Goal: Information Seeking & Learning: Ask a question

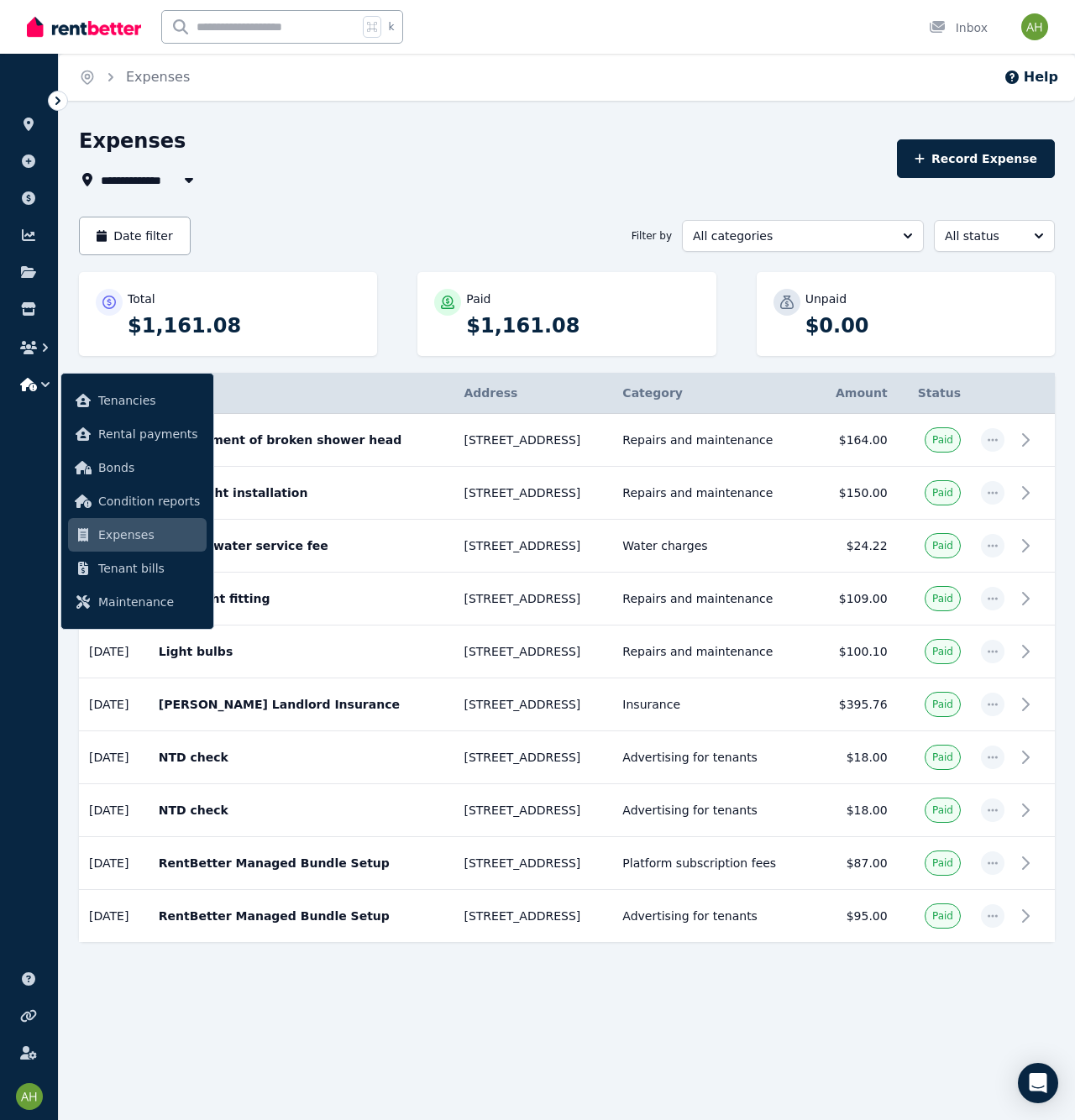
click at [315, 200] on div "**********" at bounding box center [567, 565] width 976 height 875
click at [56, 103] on icon at bounding box center [57, 100] width 5 height 8
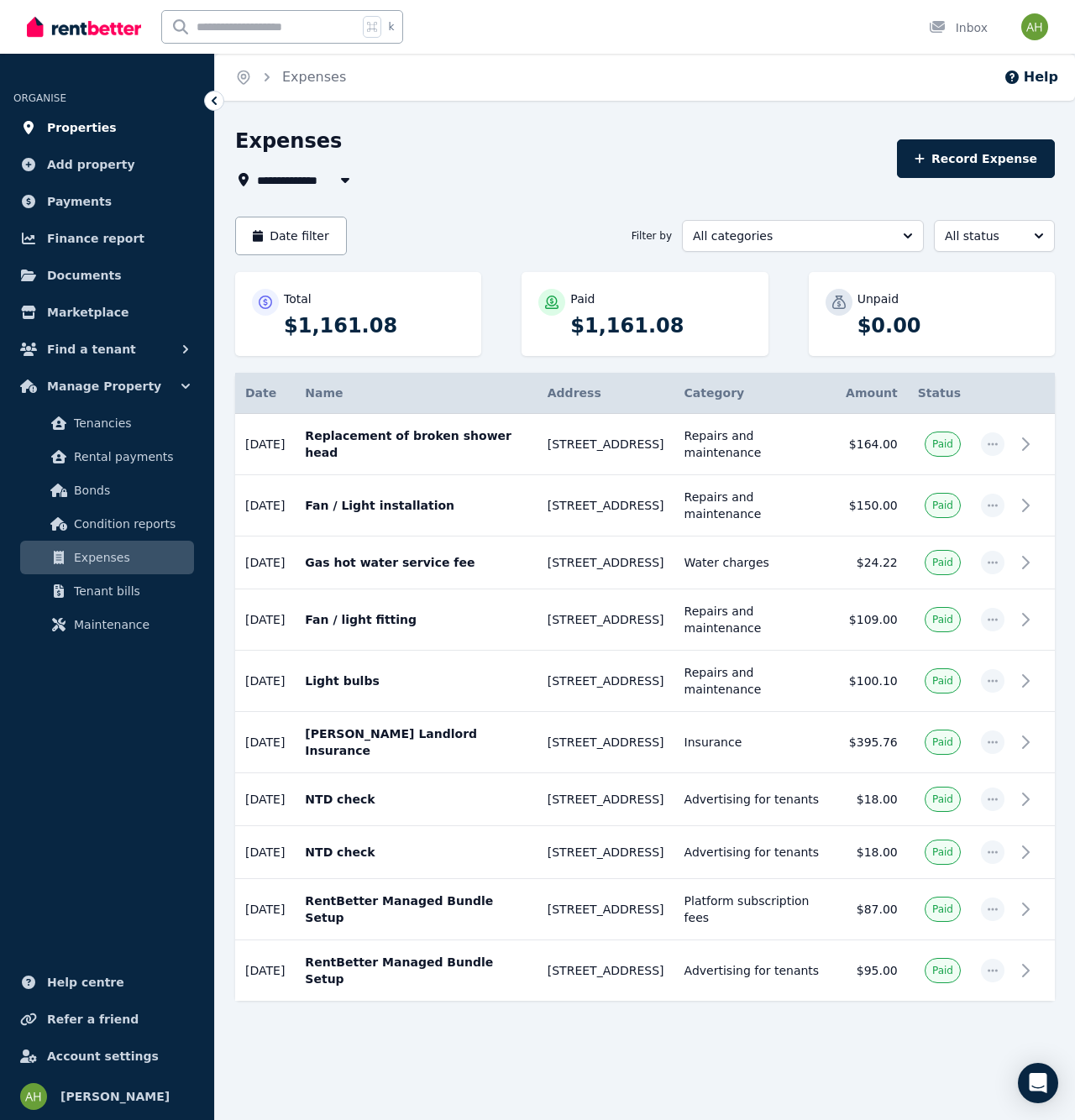
click at [92, 135] on span "Properties" at bounding box center [82, 127] width 69 height 20
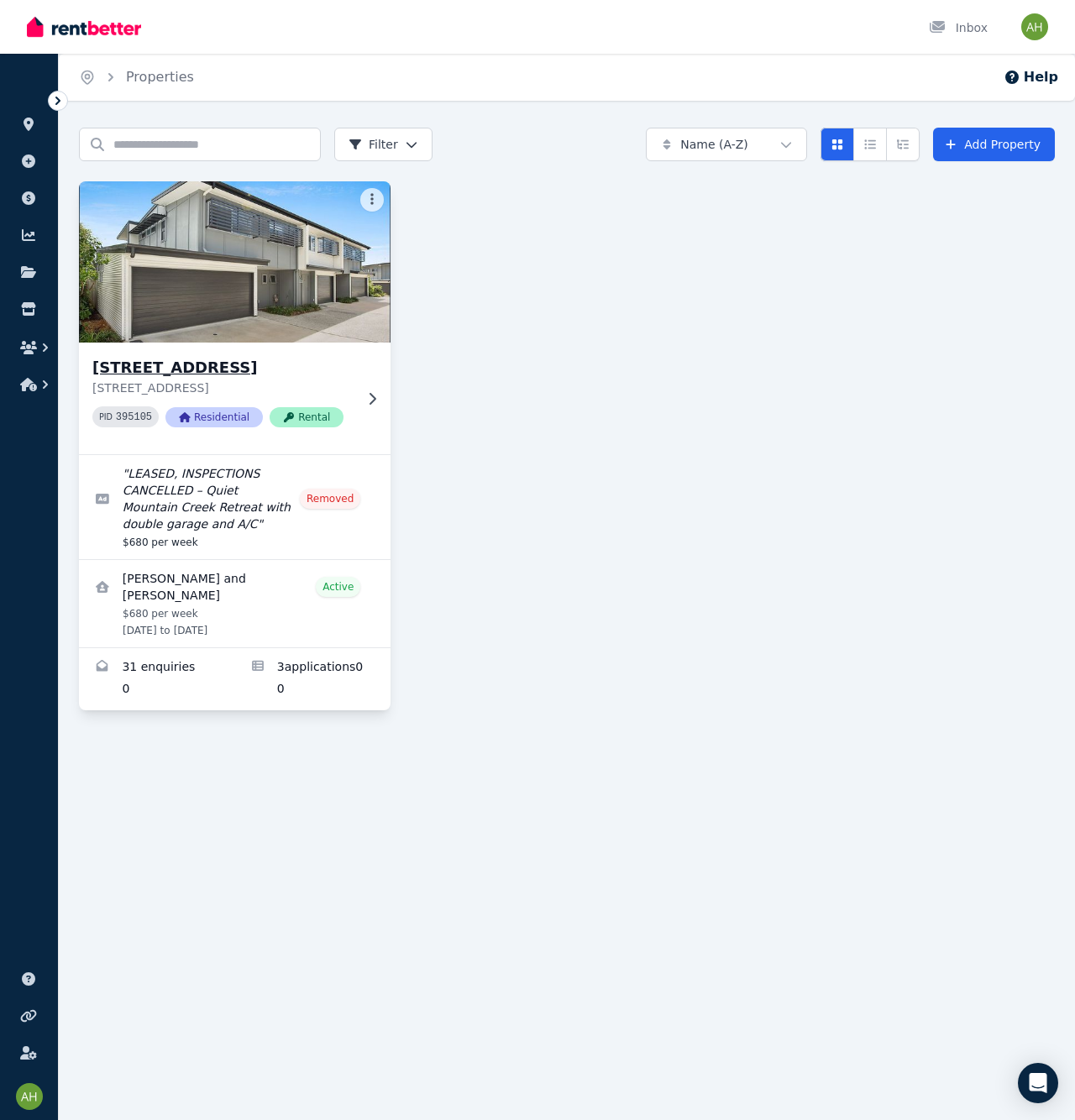
click at [192, 365] on h3 "[STREET_ADDRESS]" at bounding box center [222, 368] width 261 height 23
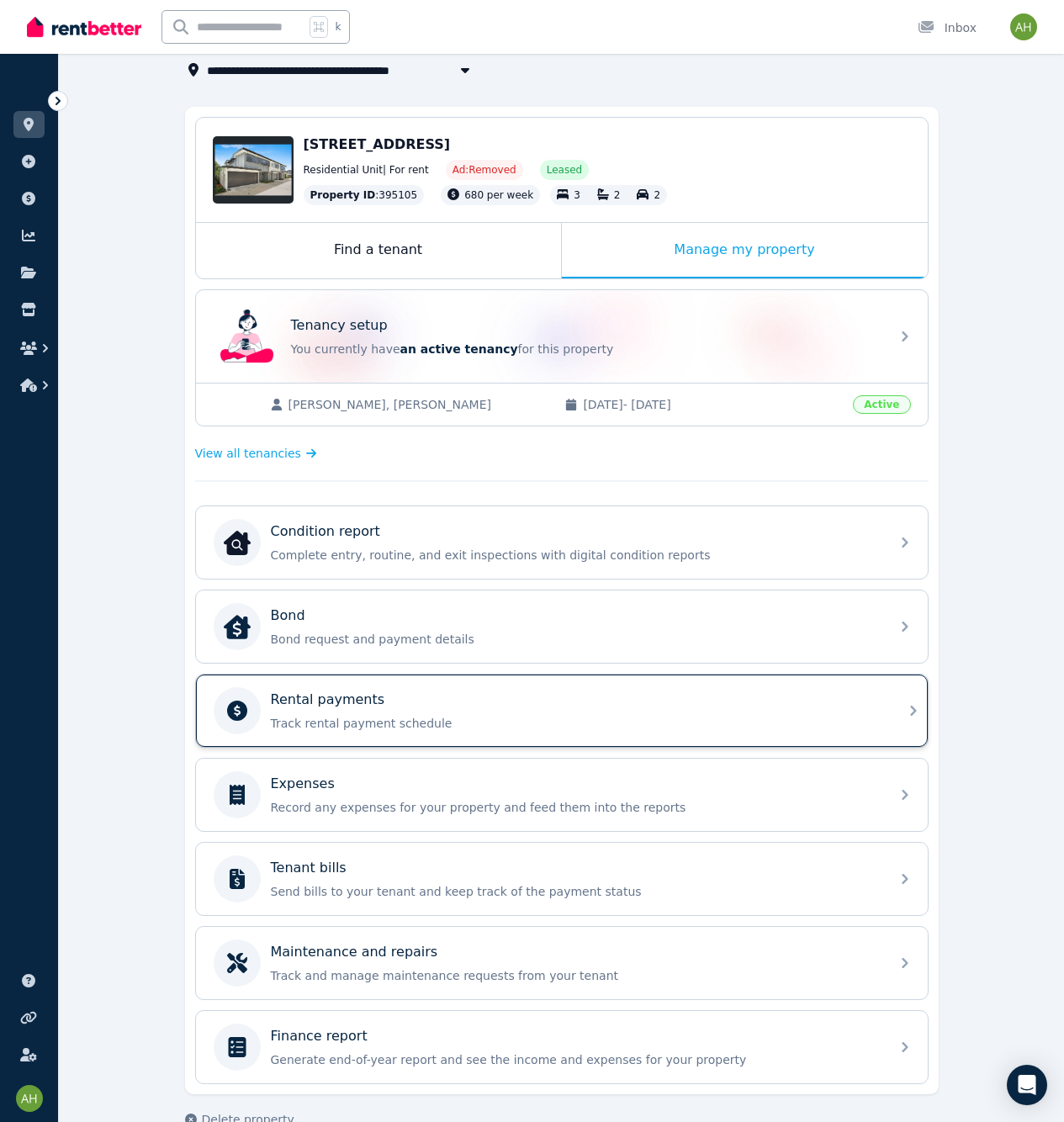
scroll to position [147, 0]
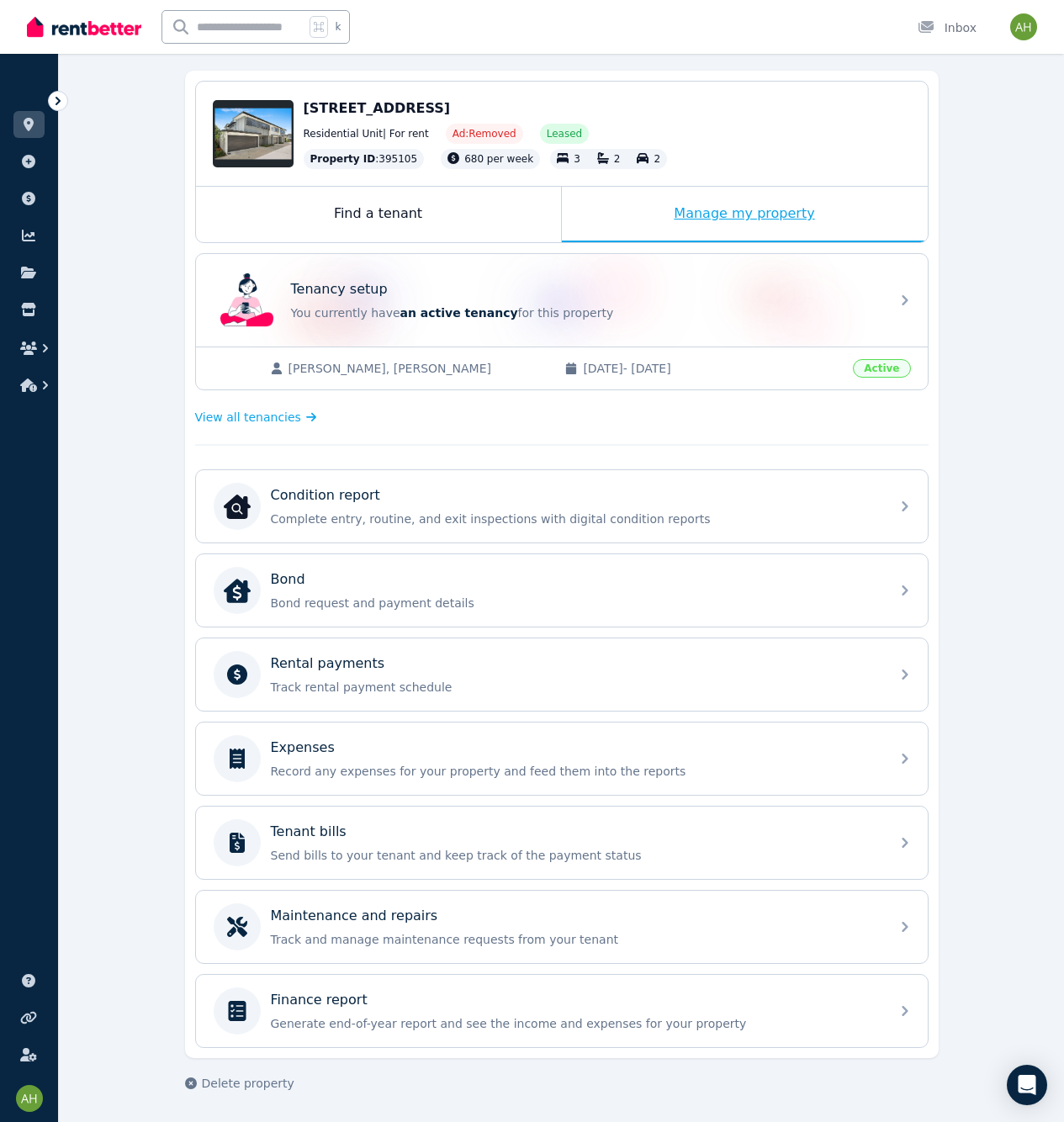
click at [680, 219] on div "Manage my property" at bounding box center [744, 214] width 366 height 55
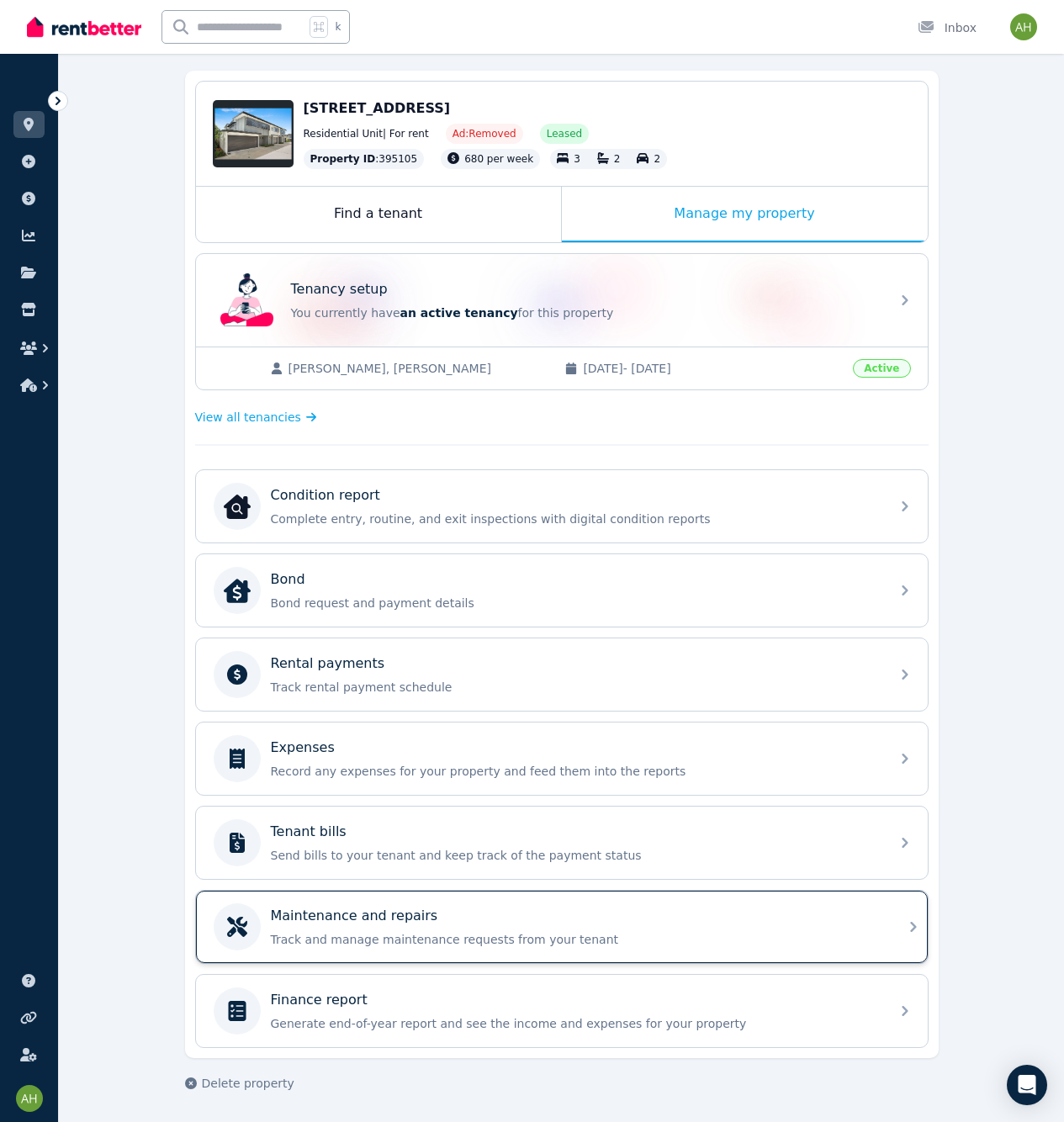
click at [540, 923] on div "Maintenance and repairs" at bounding box center [575, 915] width 609 height 20
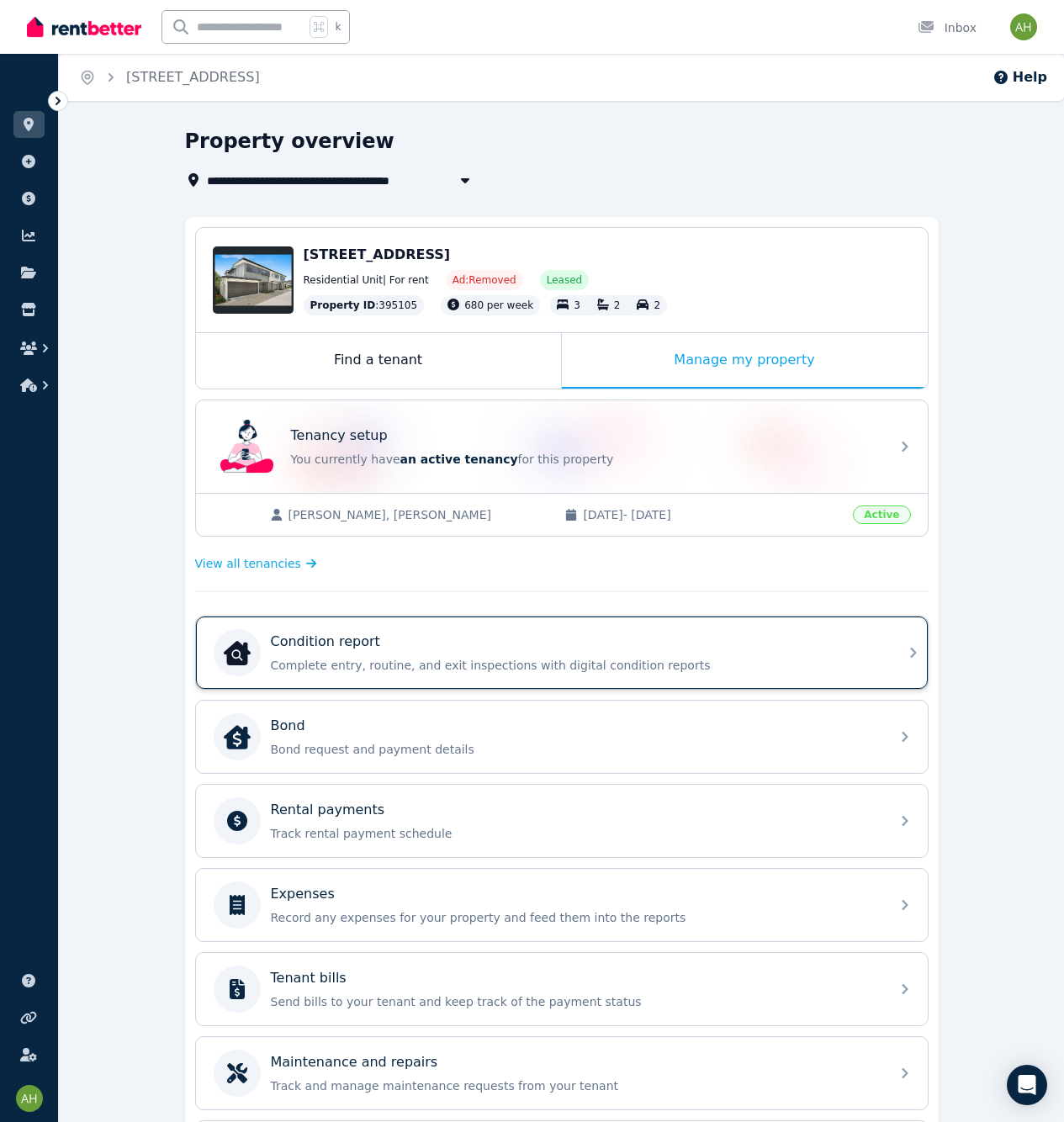
click at [520, 652] on div "Condition report Complete entry, routine, and exit inspections with digital con…" at bounding box center [575, 652] width 609 height 42
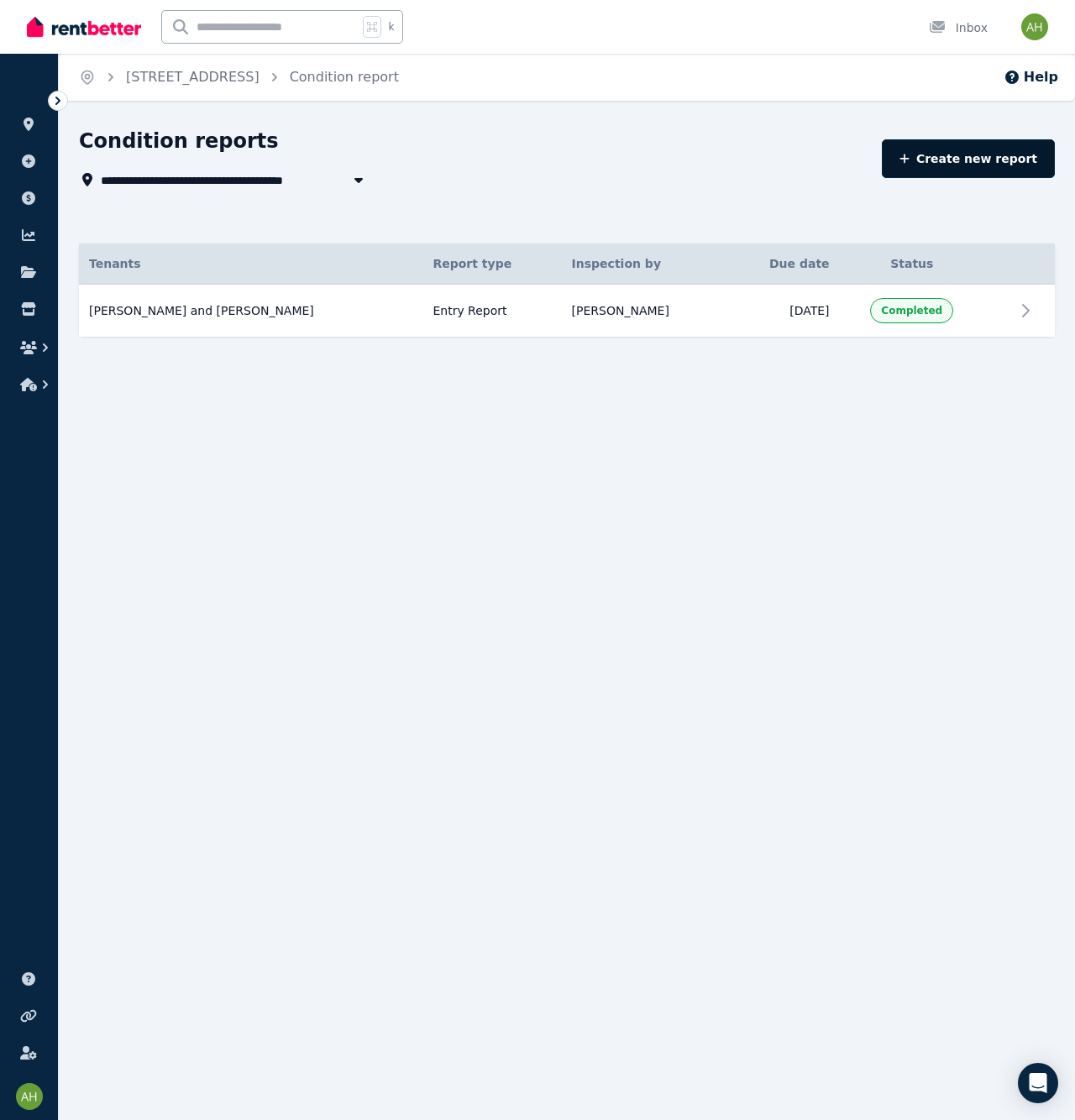
click at [956, 164] on link "Create new report" at bounding box center [968, 159] width 173 height 38
click at [1044, 1074] on icon "Open Intercom Messenger" at bounding box center [1037, 1082] width 20 height 22
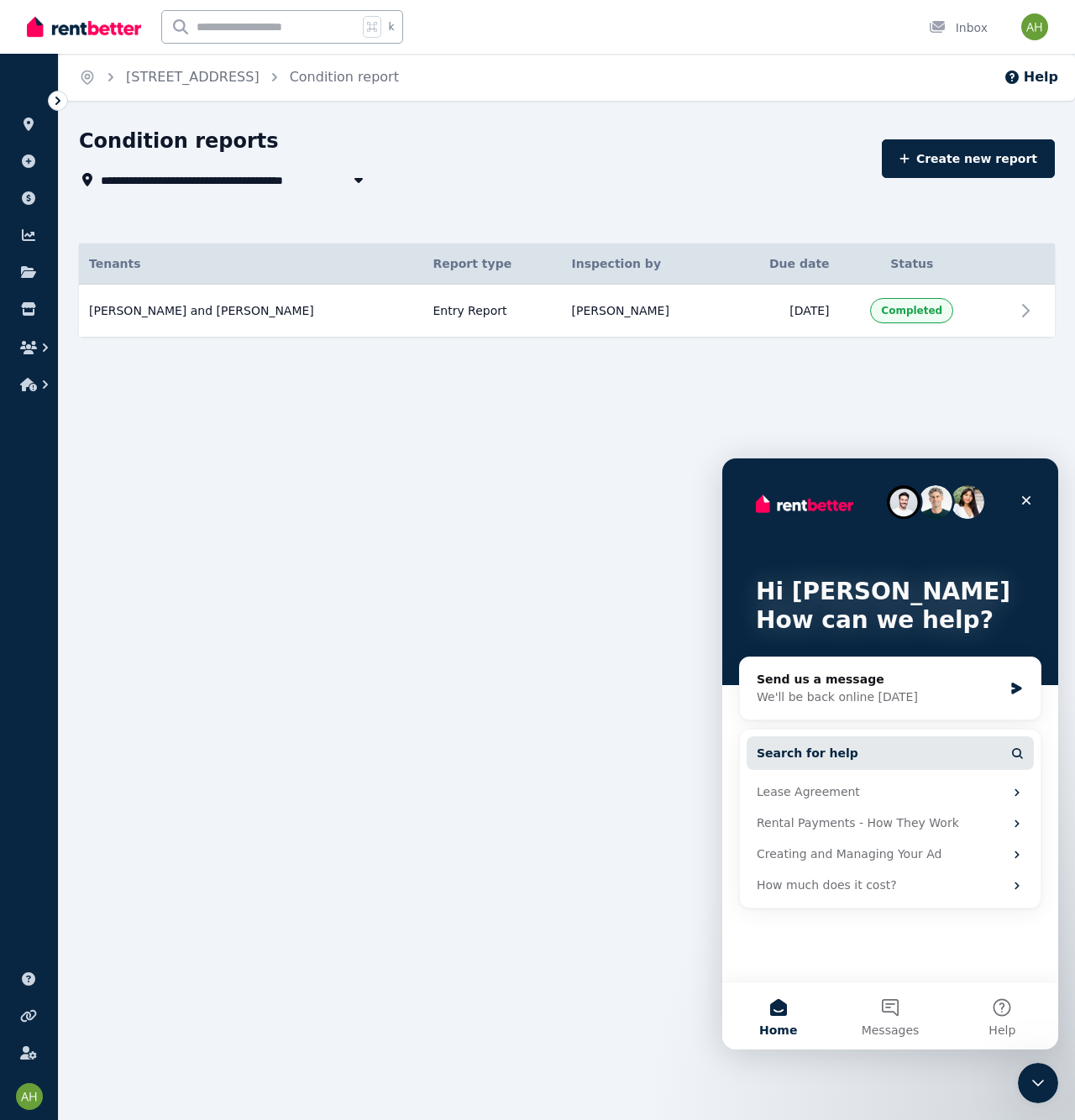
click at [870, 759] on button "Search for help" at bounding box center [890, 753] width 287 height 34
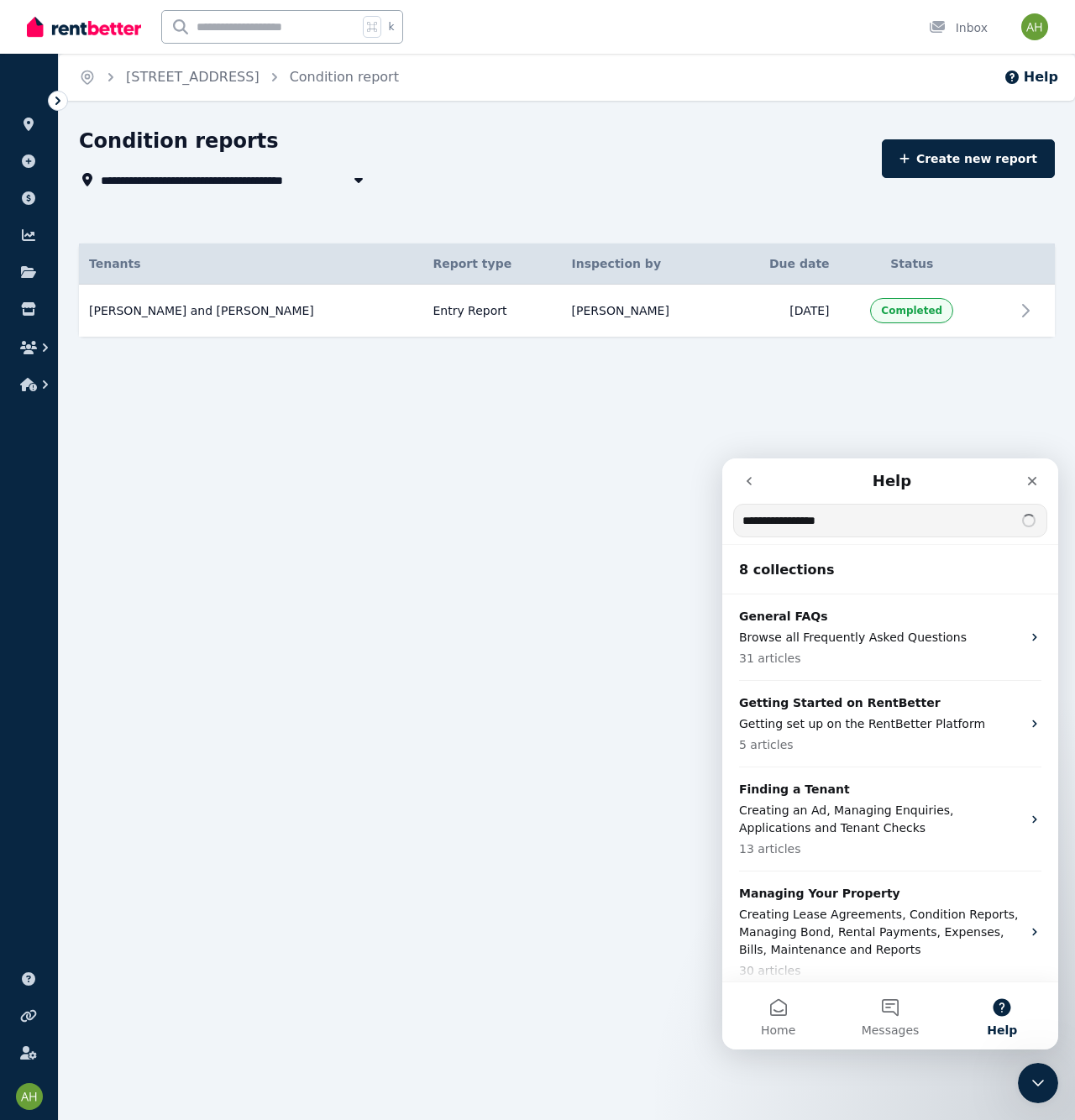
type input "**********"
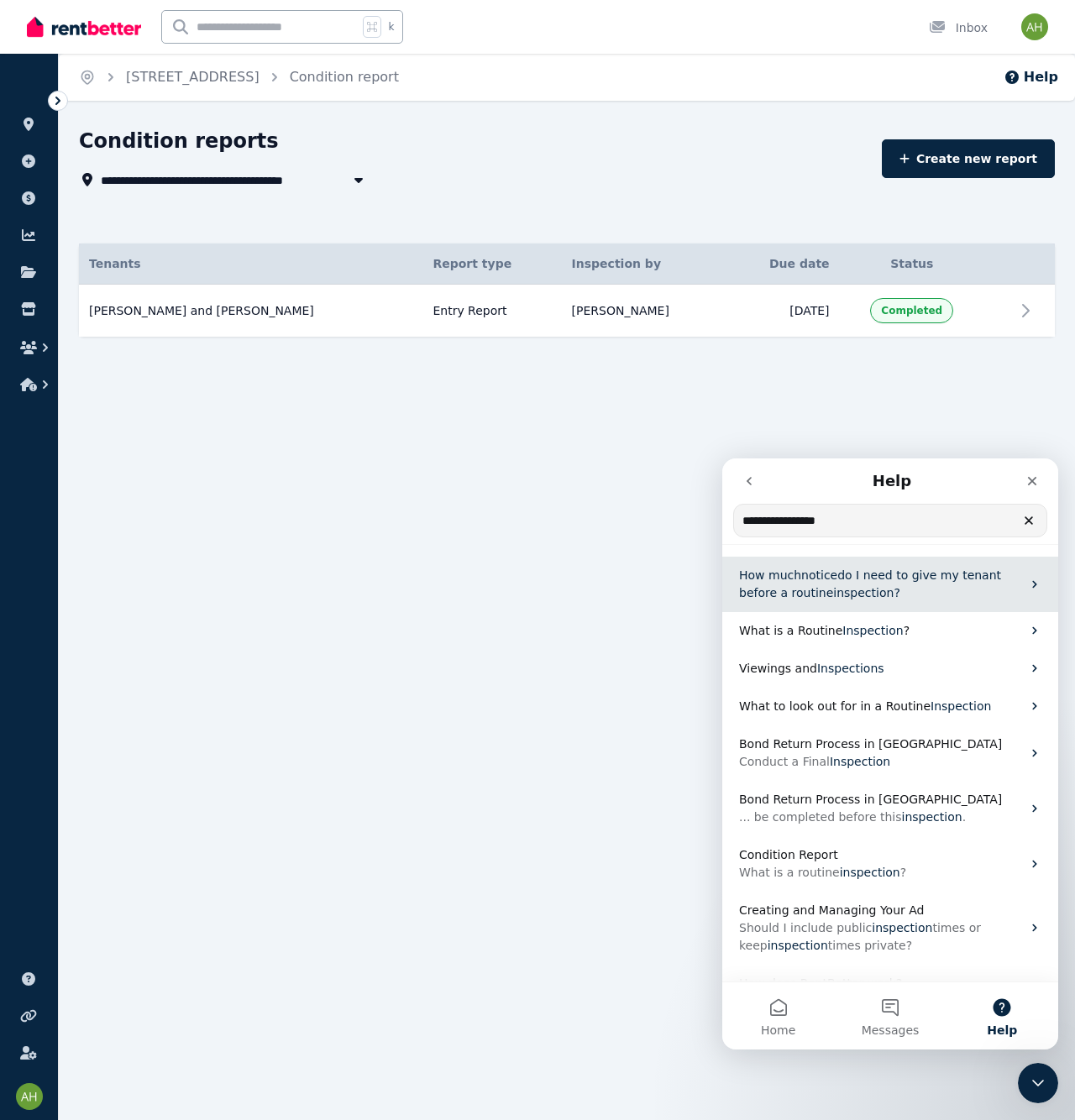
click at [851, 582] on p "How much notice do I need to give my tenant before a routine inspection ?" at bounding box center [880, 584] width 282 height 36
